Goal: Transaction & Acquisition: Purchase product/service

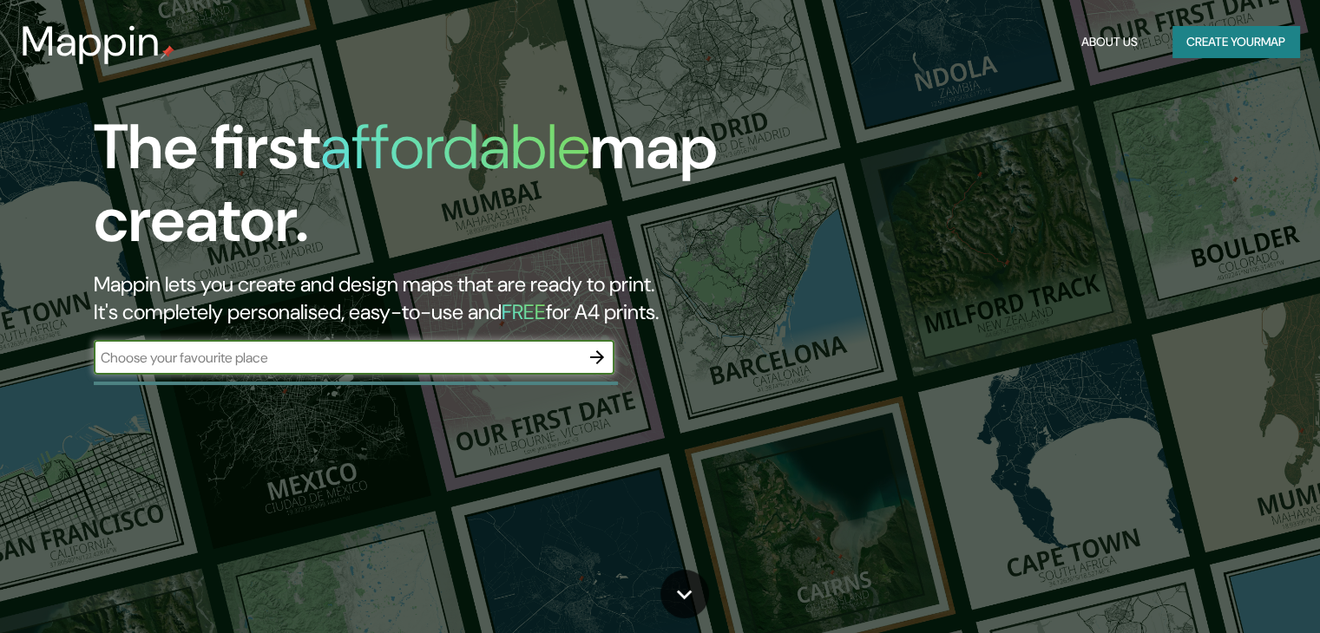
click at [361, 351] on input "text" at bounding box center [337, 358] width 486 height 20
type input "cadiz"
click at [599, 356] on icon "button" at bounding box center [596, 357] width 21 height 21
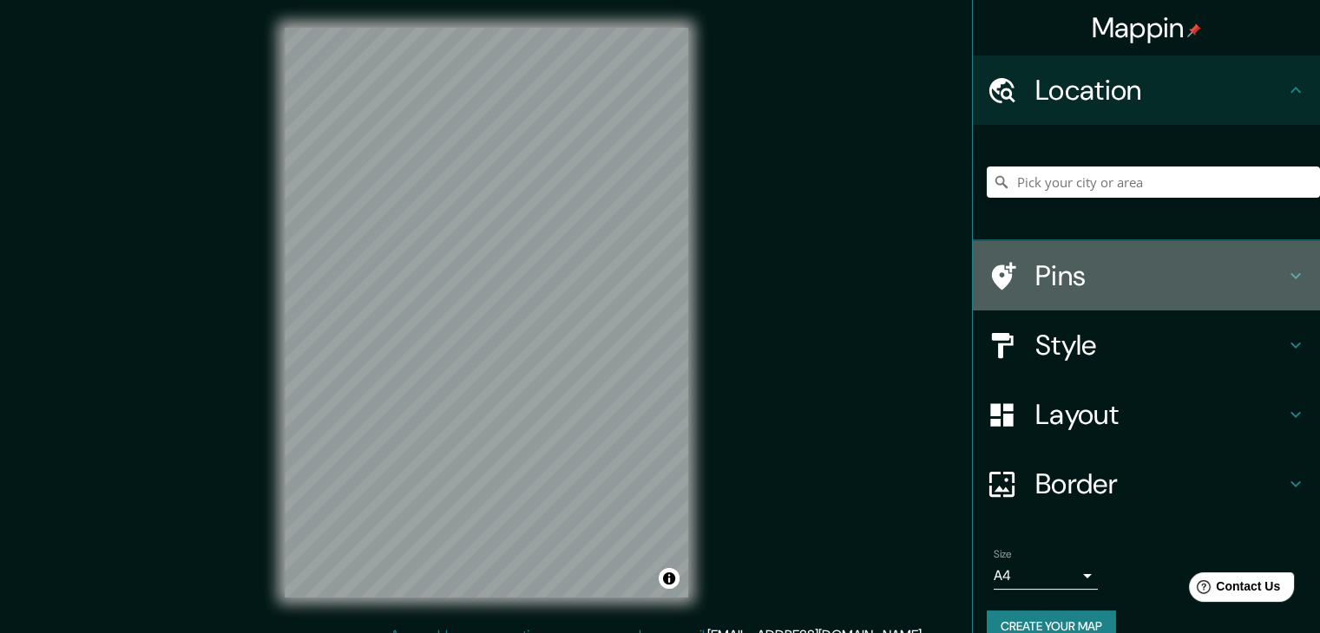
click at [1136, 275] on h4 "Pins" at bounding box center [1160, 276] width 250 height 35
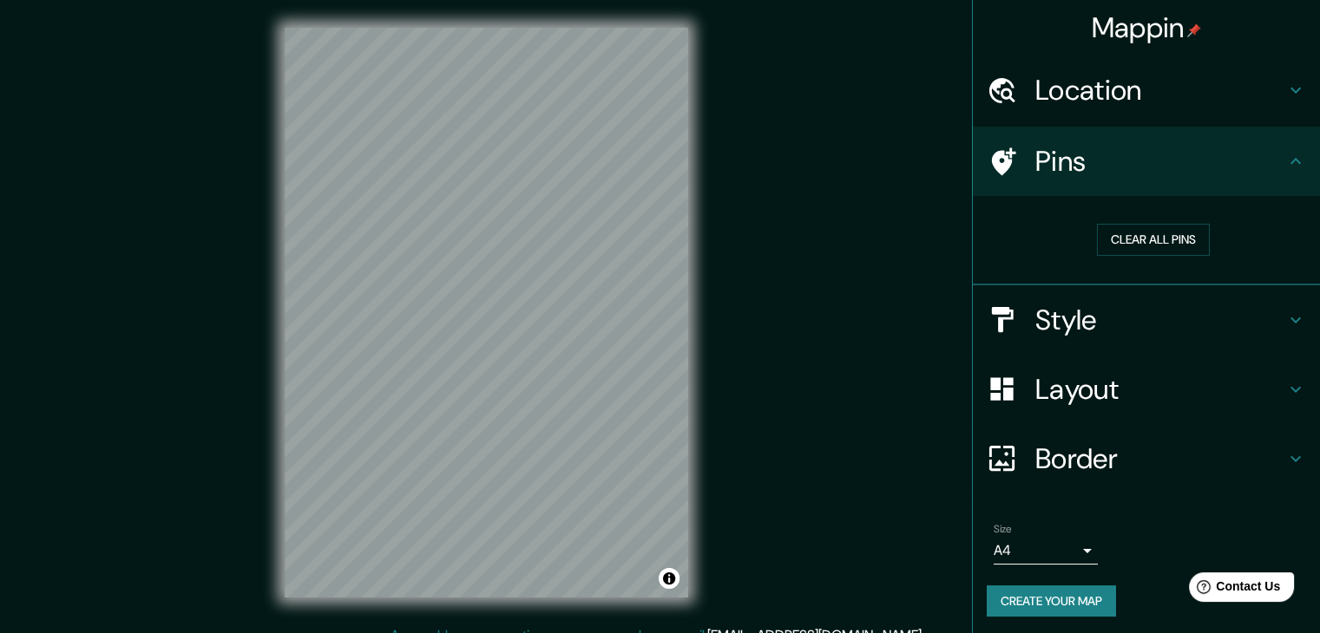
click at [1180, 318] on h4 "Style" at bounding box center [1160, 320] width 250 height 35
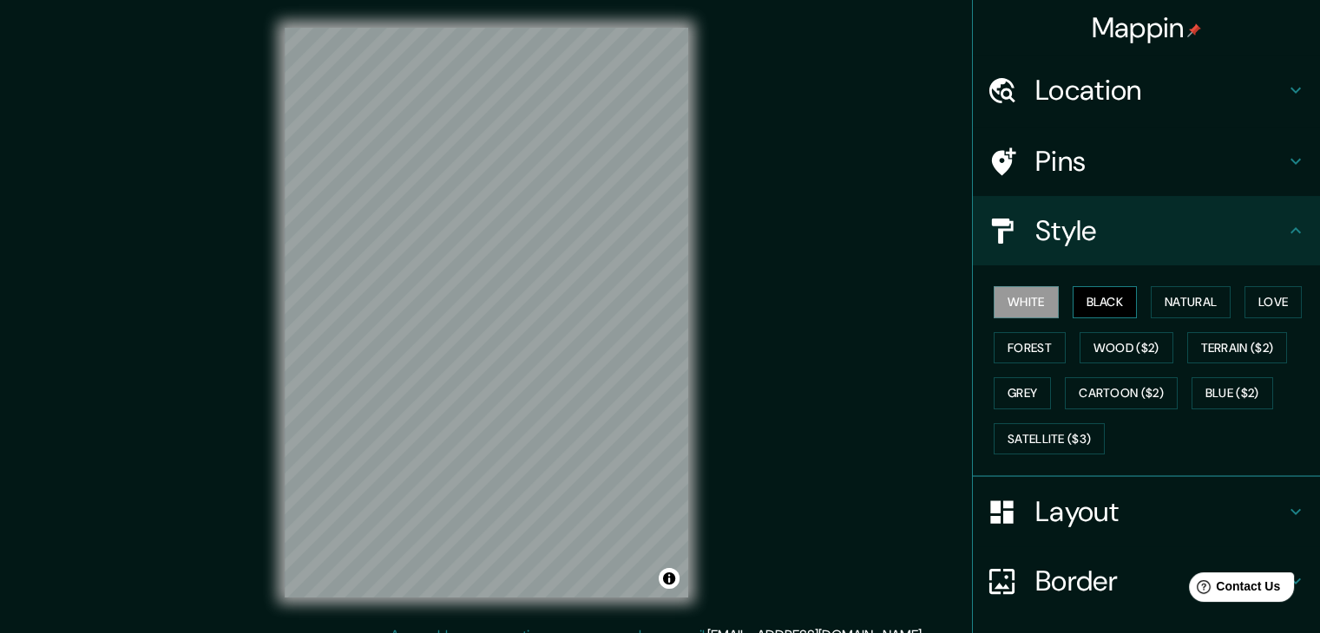
click at [1114, 302] on button "Black" at bounding box center [1104, 302] width 65 height 32
click at [1176, 303] on button "Natural" at bounding box center [1190, 302] width 80 height 32
click at [1235, 301] on div "White Black Natural Love Forest Wood ($2) Terrain ($2) Grey Cartoon ($2) Blue (…" at bounding box center [1152, 370] width 333 height 182
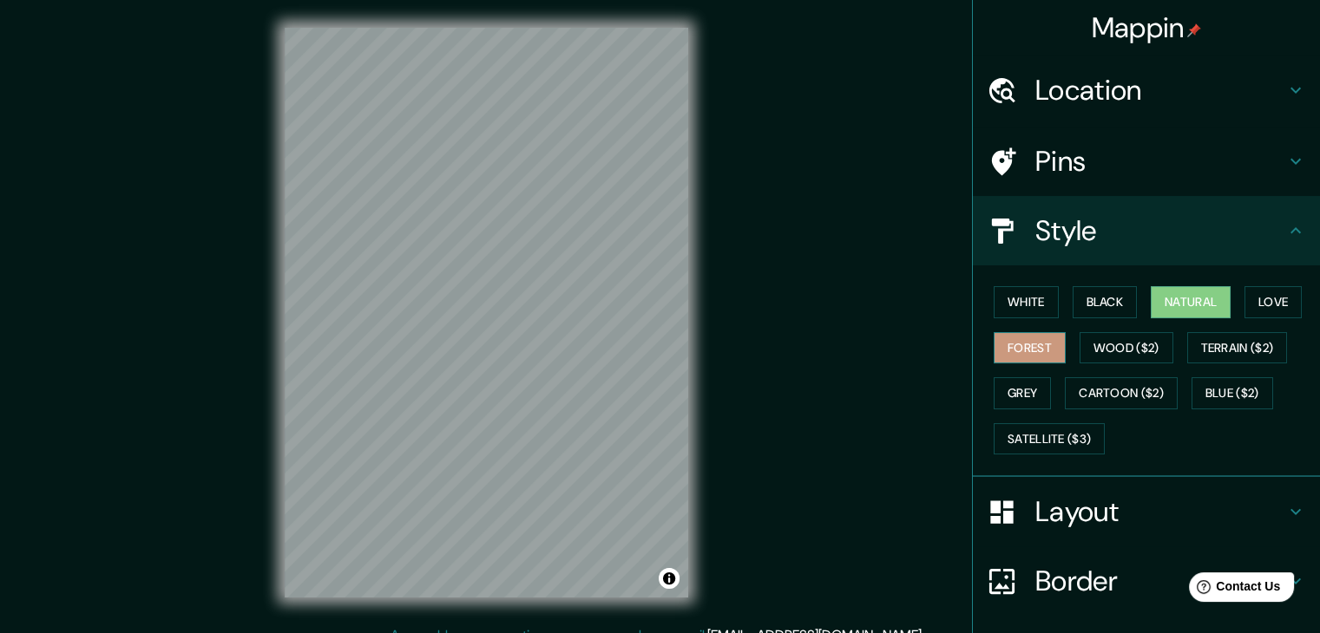
click at [1015, 342] on button "Forest" at bounding box center [1029, 348] width 72 height 32
click at [1081, 345] on button "Wood ($2)" at bounding box center [1126, 348] width 94 height 32
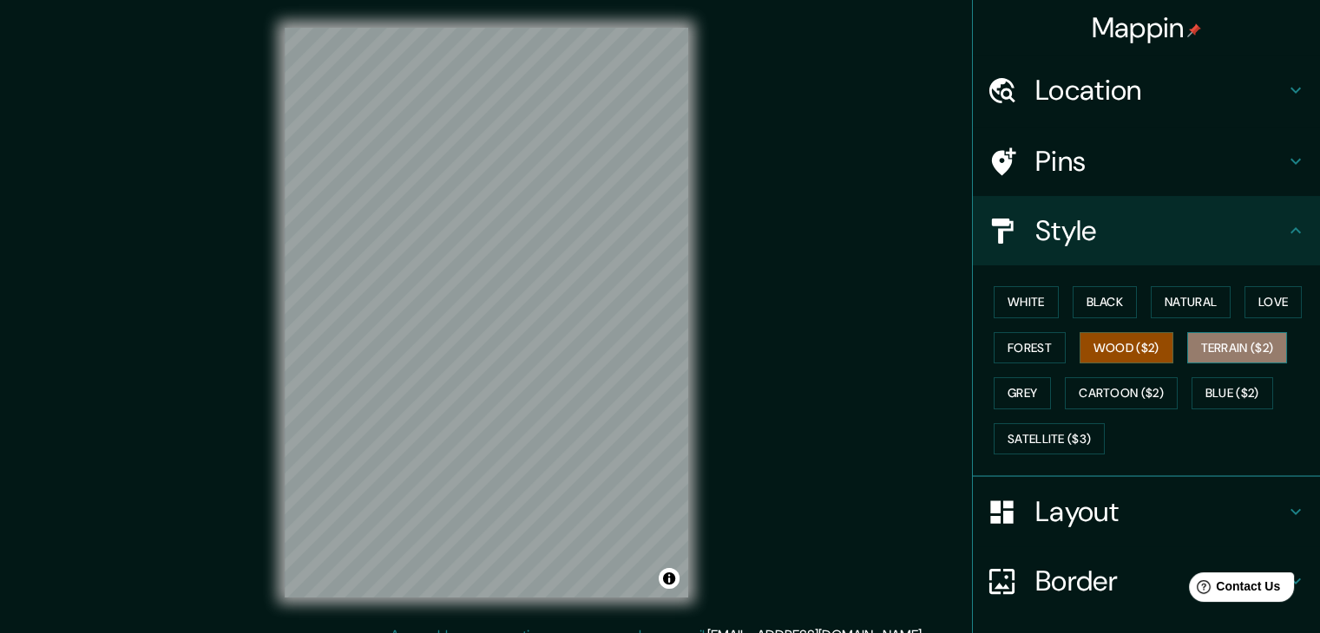
click at [1190, 340] on button "Terrain ($2)" at bounding box center [1237, 348] width 101 height 32
click at [1018, 384] on button "Grey" at bounding box center [1021, 393] width 57 height 32
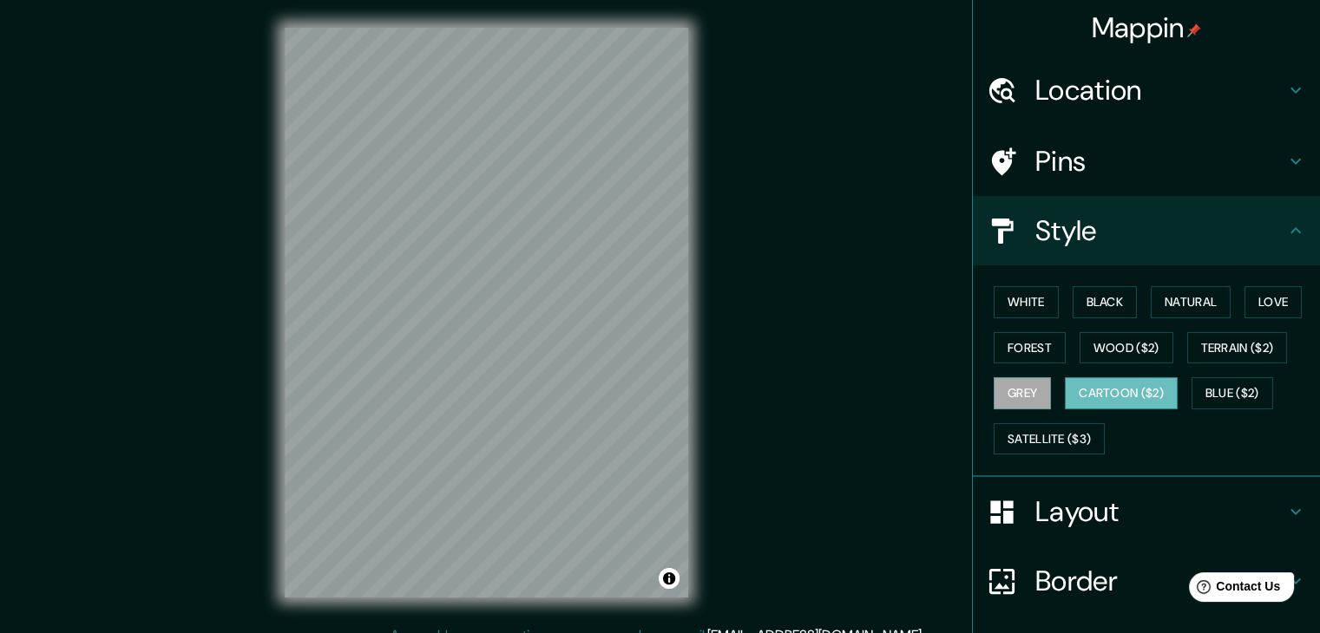
click at [1072, 386] on button "Cartoon ($2)" at bounding box center [1121, 393] width 113 height 32
click at [1193, 389] on button "Blue ($2)" at bounding box center [1232, 393] width 82 height 32
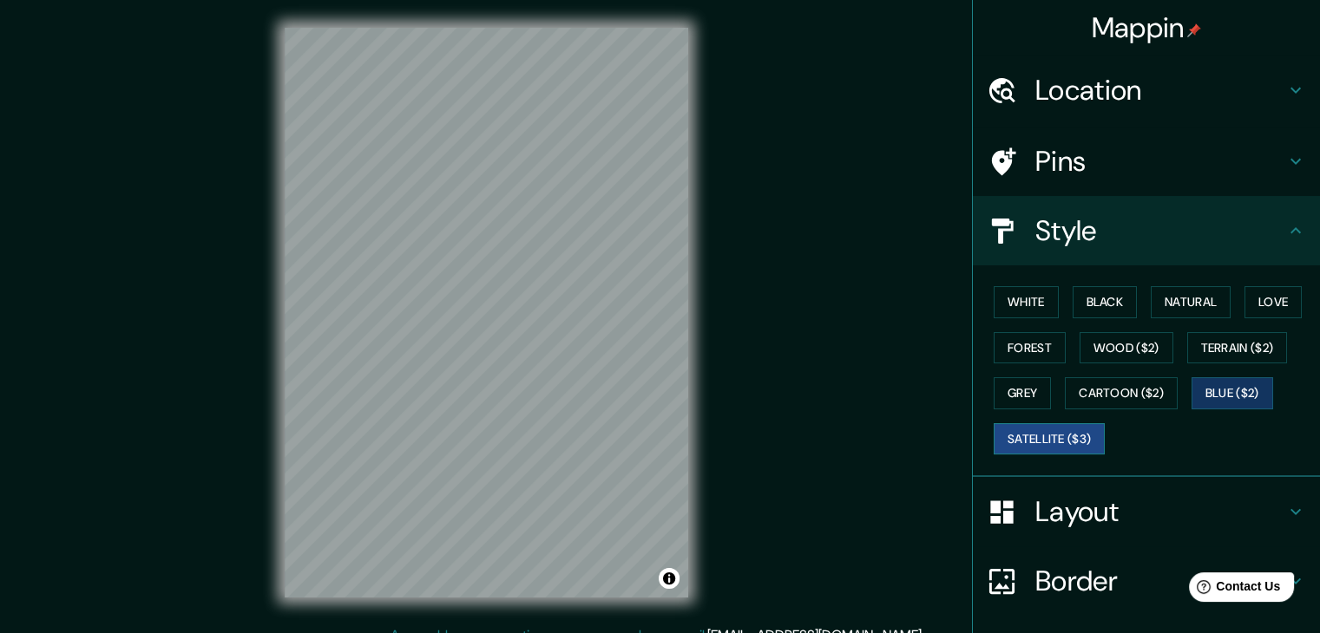
click at [1065, 436] on button "Satellite ($3)" at bounding box center [1048, 439] width 111 height 32
click at [1031, 291] on button "White" at bounding box center [1025, 302] width 65 height 32
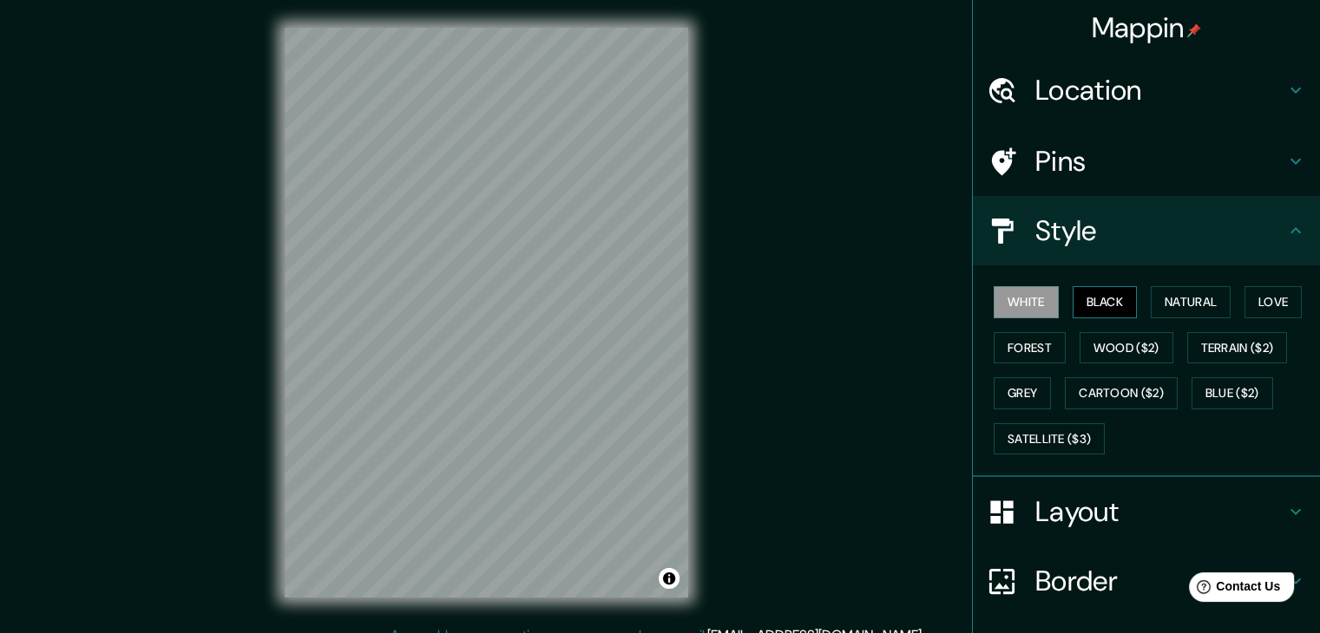
click at [1098, 296] on button "Black" at bounding box center [1104, 302] width 65 height 32
click at [1031, 296] on button "White" at bounding box center [1025, 302] width 65 height 32
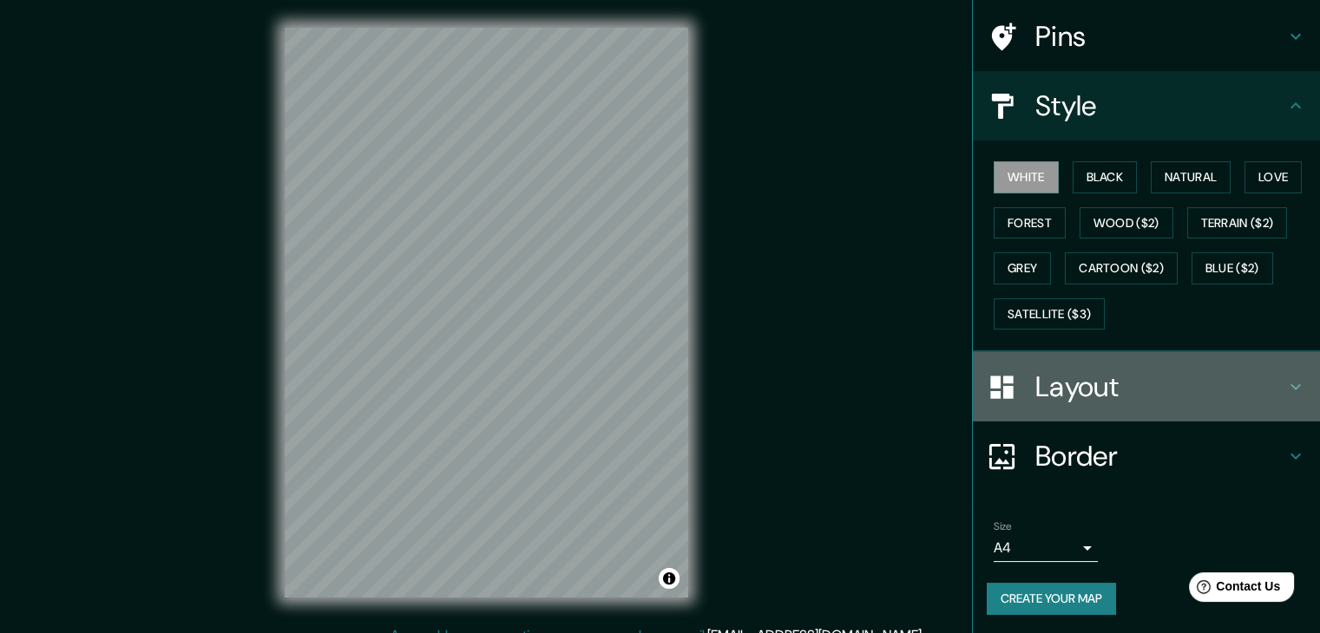
click at [1069, 381] on h4 "Layout" at bounding box center [1160, 387] width 250 height 35
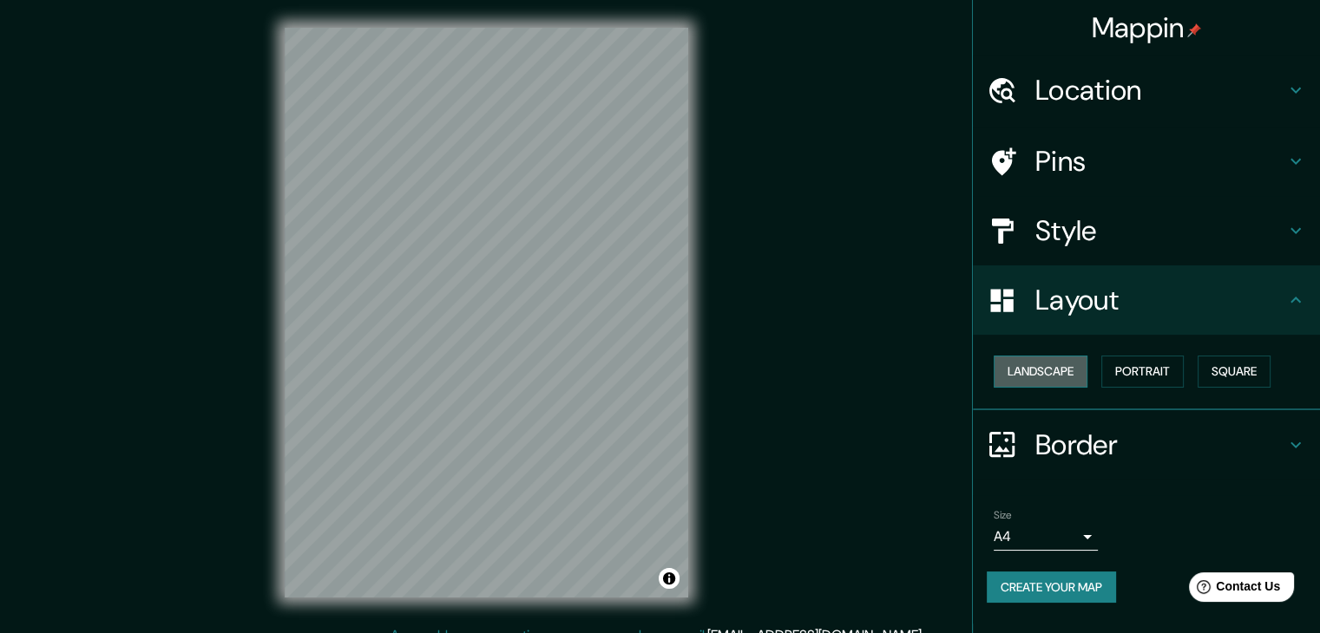
click at [1068, 372] on button "Landscape" at bounding box center [1040, 372] width 94 height 32
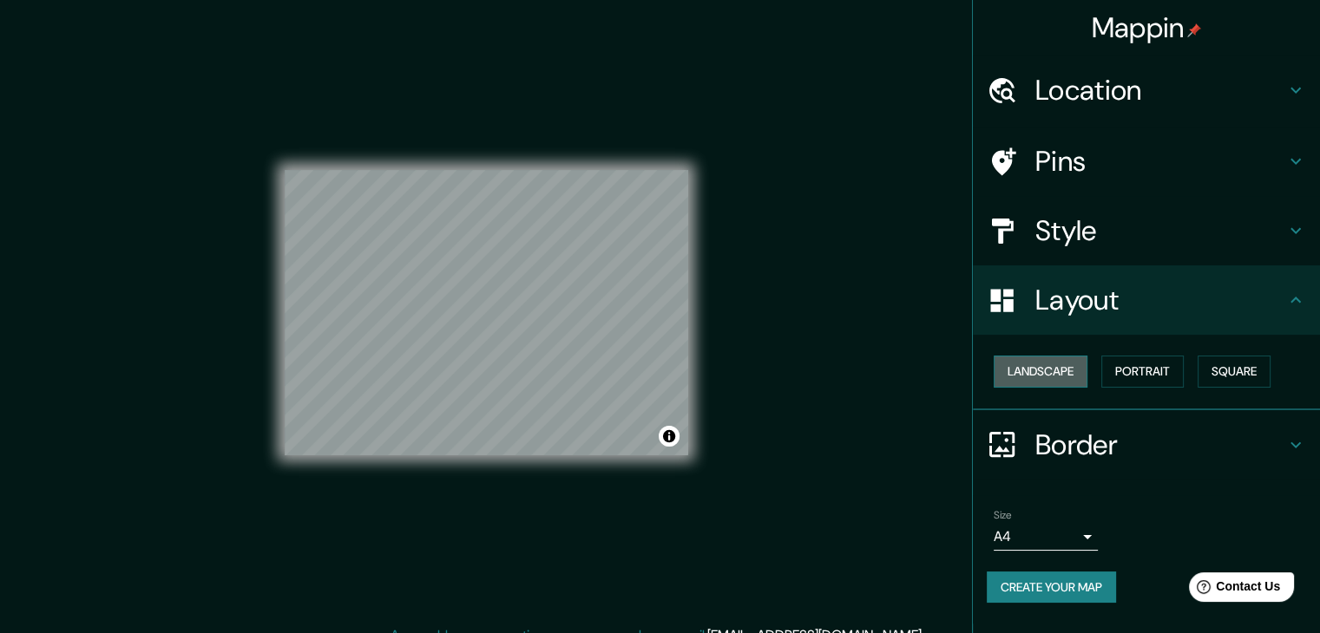
click at [1068, 372] on button "Landscape" at bounding box center [1040, 372] width 94 height 32
click at [1143, 372] on button "Portrait" at bounding box center [1142, 372] width 82 height 32
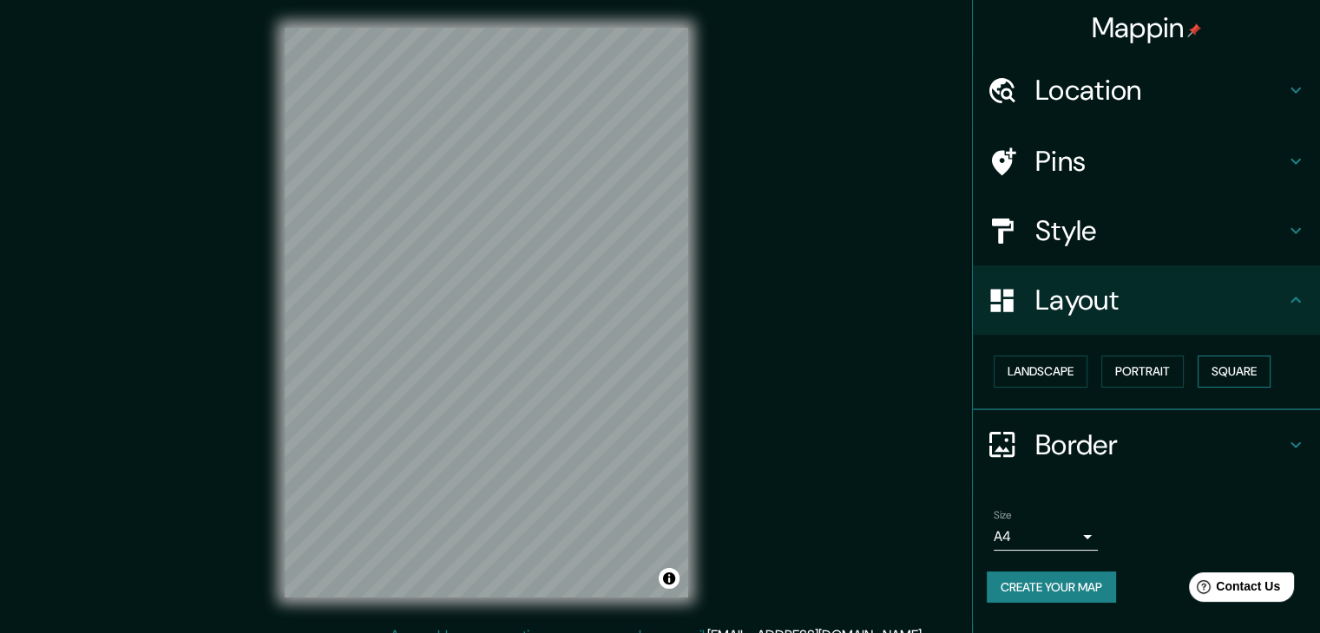
click at [1218, 372] on button "Square" at bounding box center [1233, 372] width 73 height 32
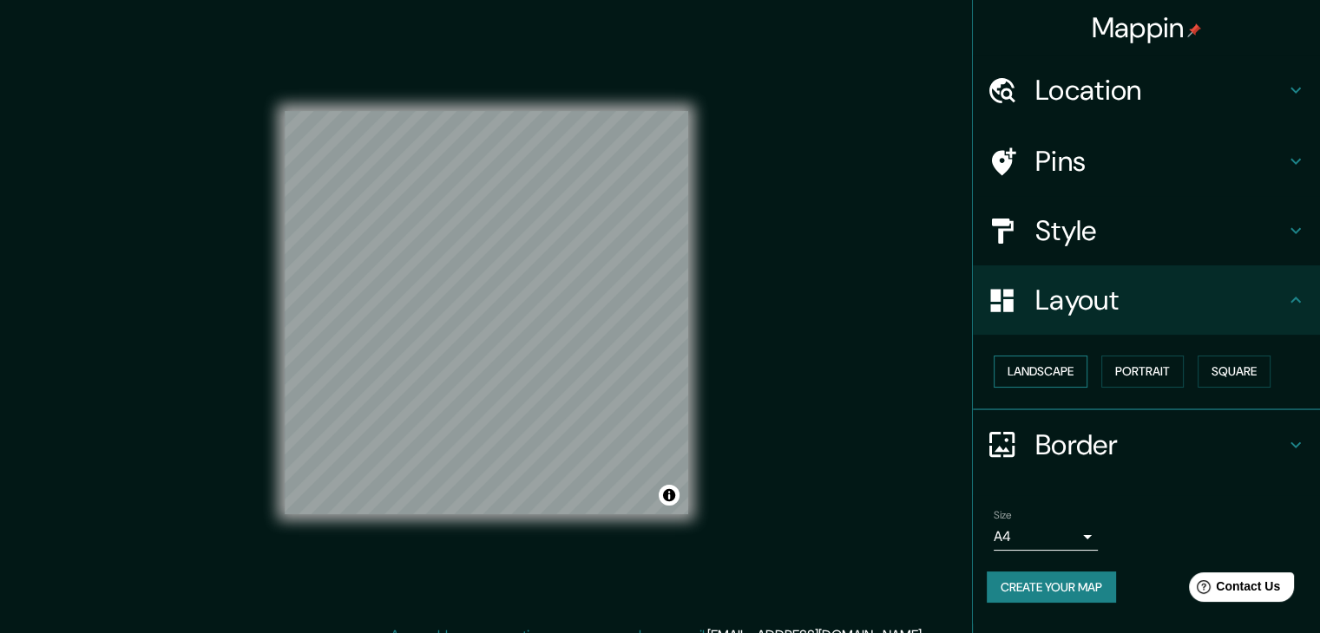
click at [1065, 376] on button "Landscape" at bounding box center [1040, 372] width 94 height 32
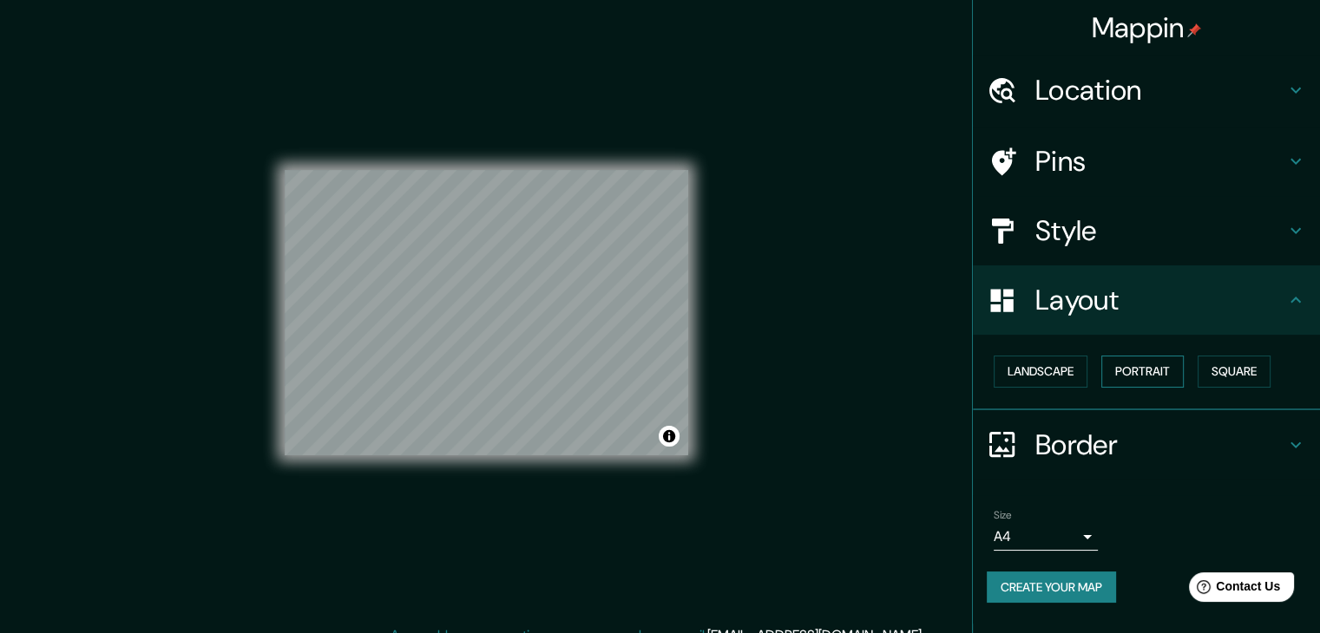
click at [1134, 374] on button "Portrait" at bounding box center [1142, 372] width 82 height 32
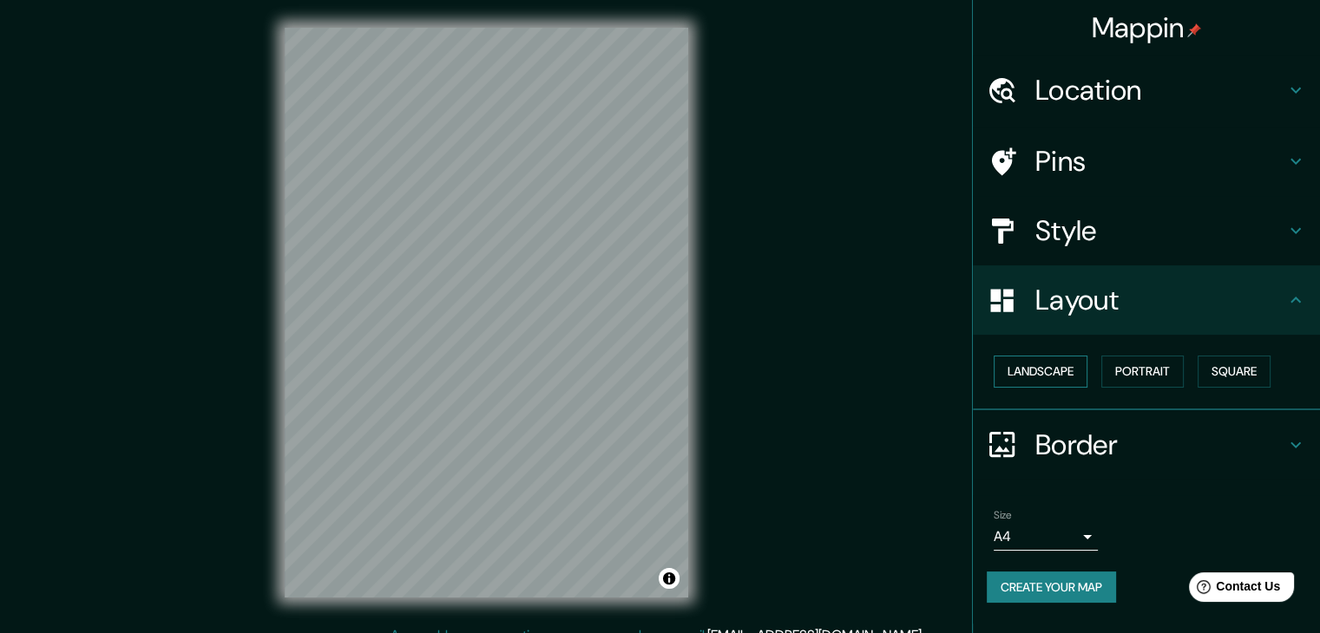
click at [1032, 375] on button "Landscape" at bounding box center [1040, 372] width 94 height 32
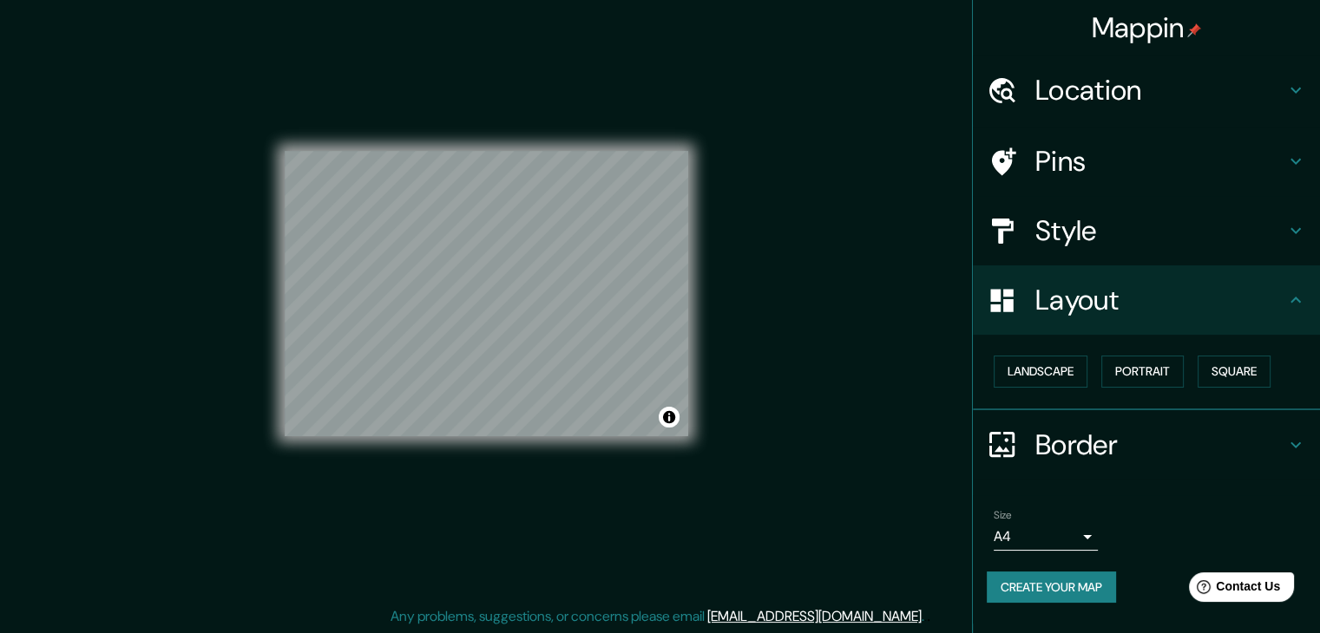
scroll to position [20, 0]
click at [1071, 444] on h4 "Border" at bounding box center [1160, 445] width 250 height 35
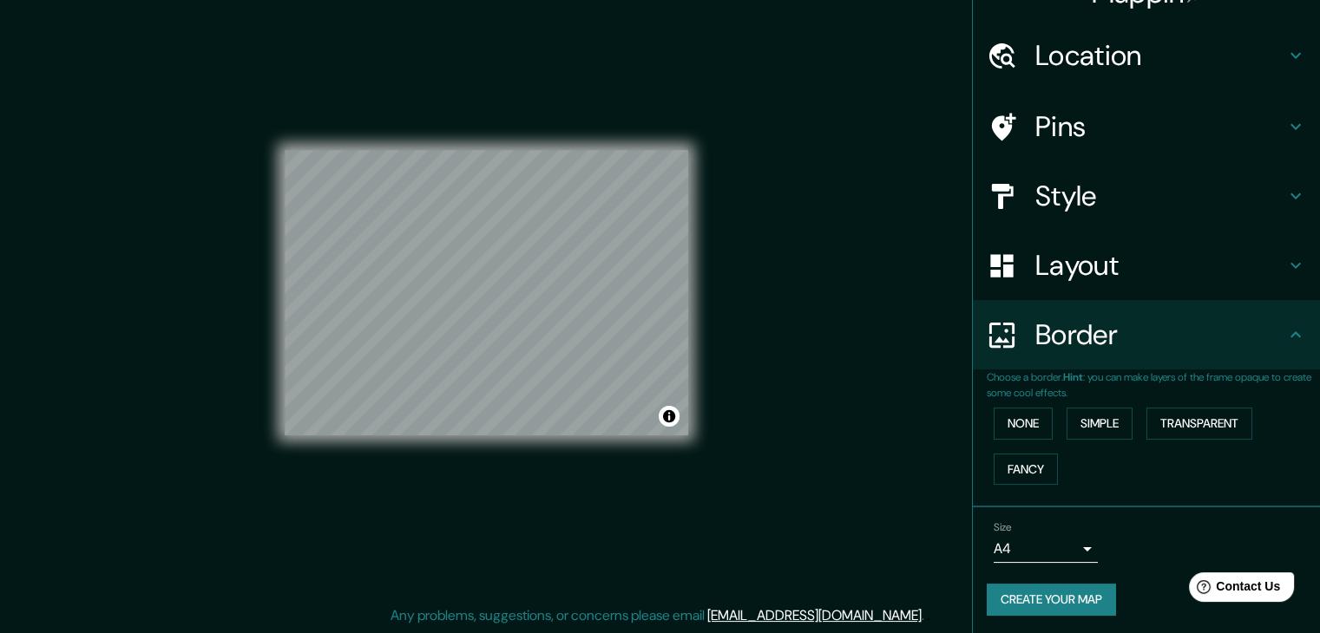
scroll to position [36, 0]
click at [1065, 535] on body "Mappin Location Pins Style Layout Border Choose a border. Hint : you can make l…" at bounding box center [660, 296] width 1320 height 633
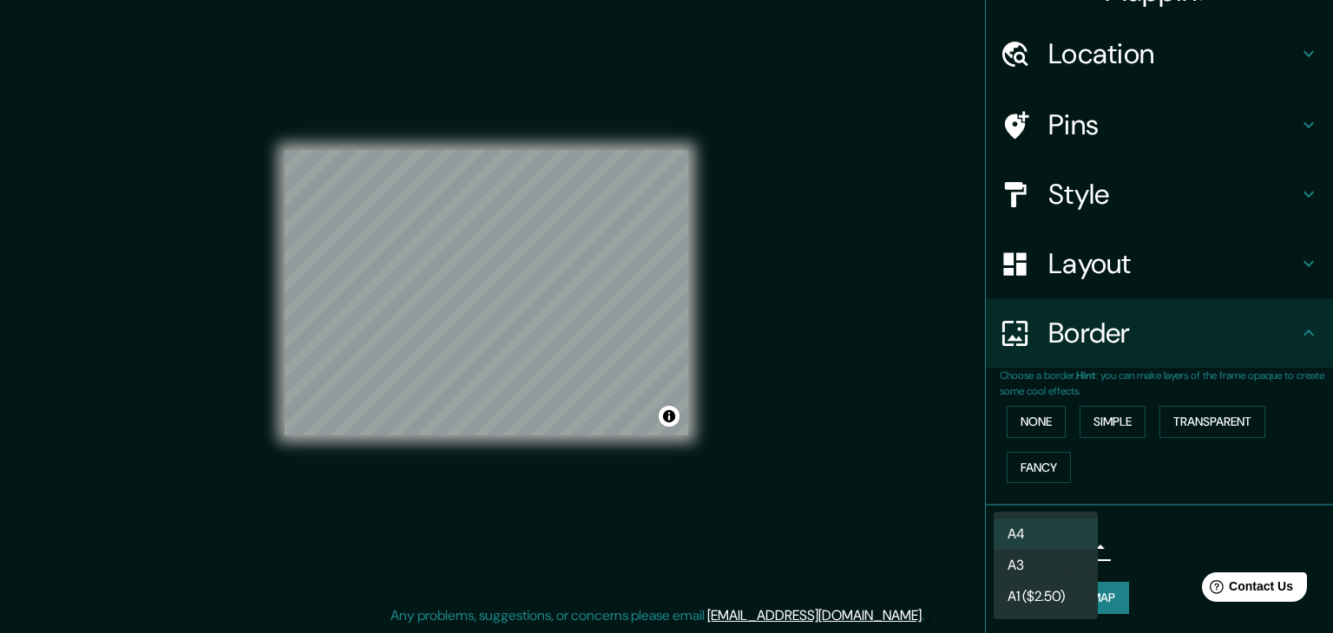
click at [1062, 567] on li "A3" at bounding box center [1045, 565] width 104 height 31
type input "a4"
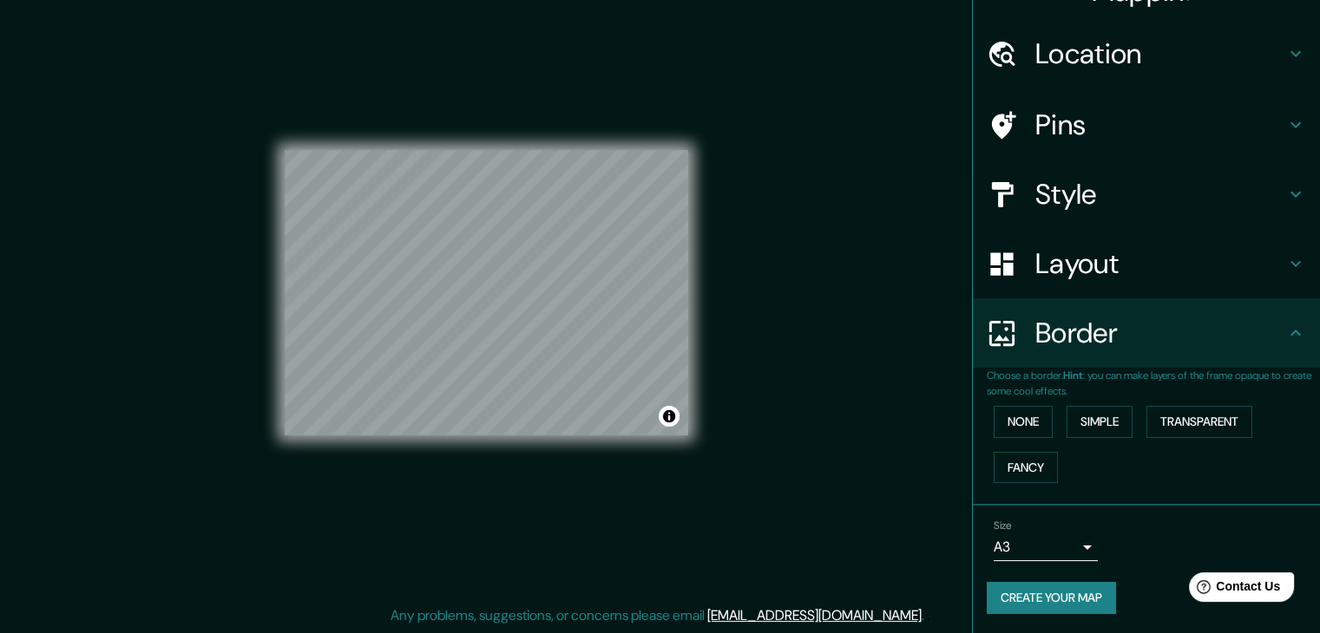
click at [1049, 585] on button "Create your map" at bounding box center [1050, 598] width 129 height 32
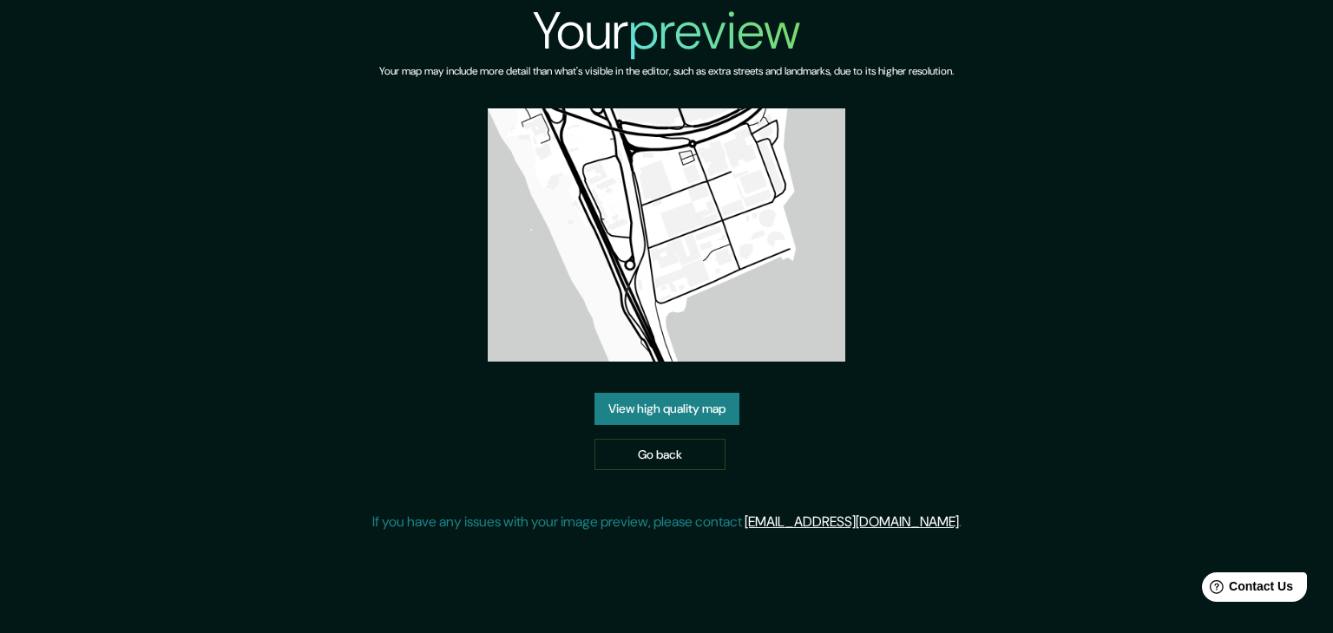
click at [727, 407] on link "View high quality map" at bounding box center [666, 409] width 145 height 32
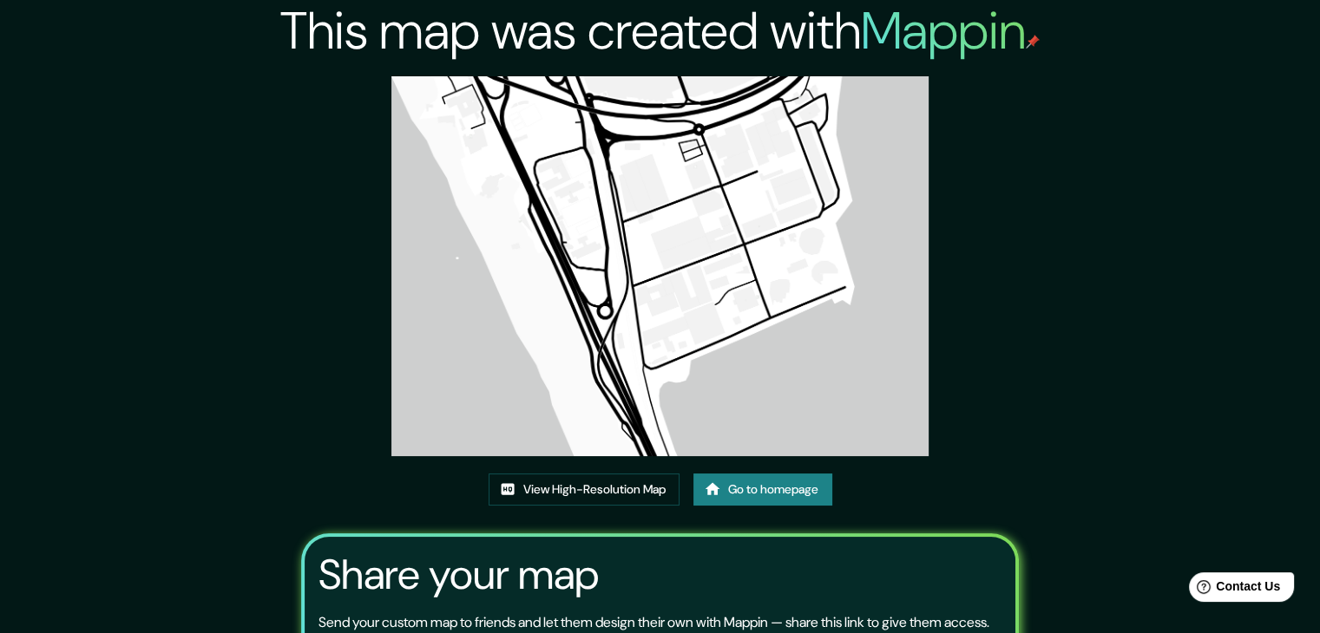
drag, startPoint x: 722, startPoint y: 387, endPoint x: 704, endPoint y: 388, distance: 17.4
click at [704, 388] on img at bounding box center [659, 266] width 537 height 380
click at [619, 494] on link "View High-Resolution Map" at bounding box center [583, 490] width 191 height 32
